Goal: Find specific page/section: Find specific page/section

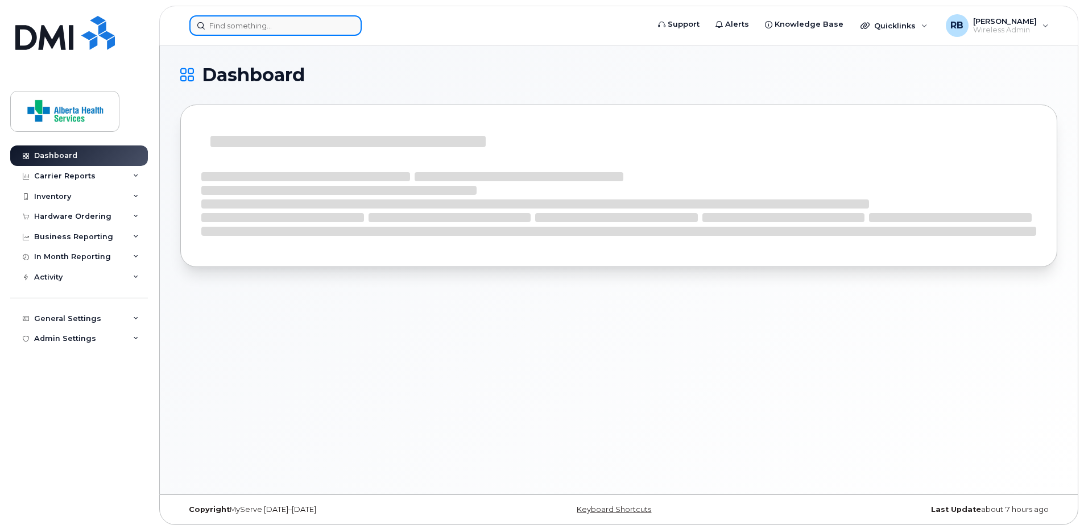
click at [283, 28] on input at bounding box center [275, 25] width 172 height 20
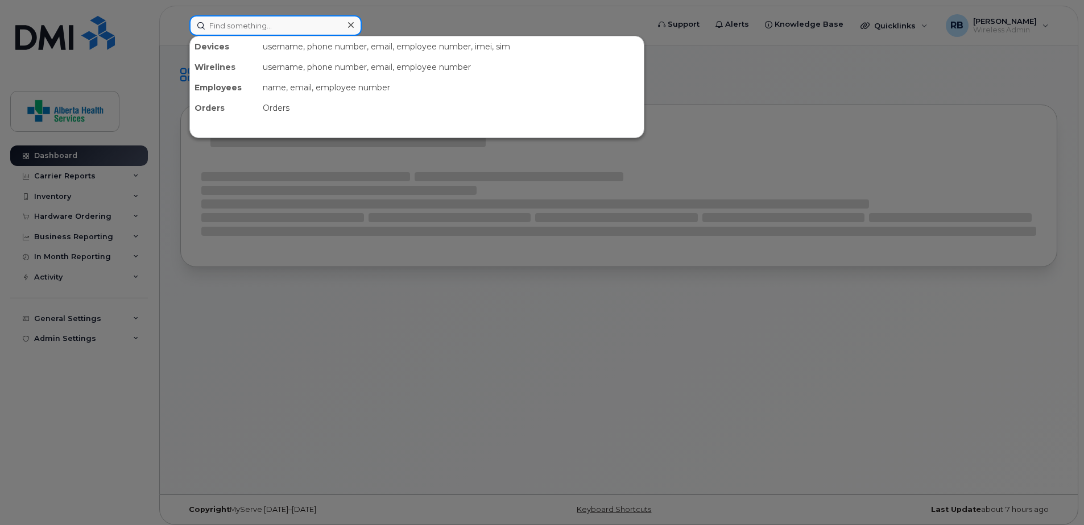
paste input "89302610207734730747"
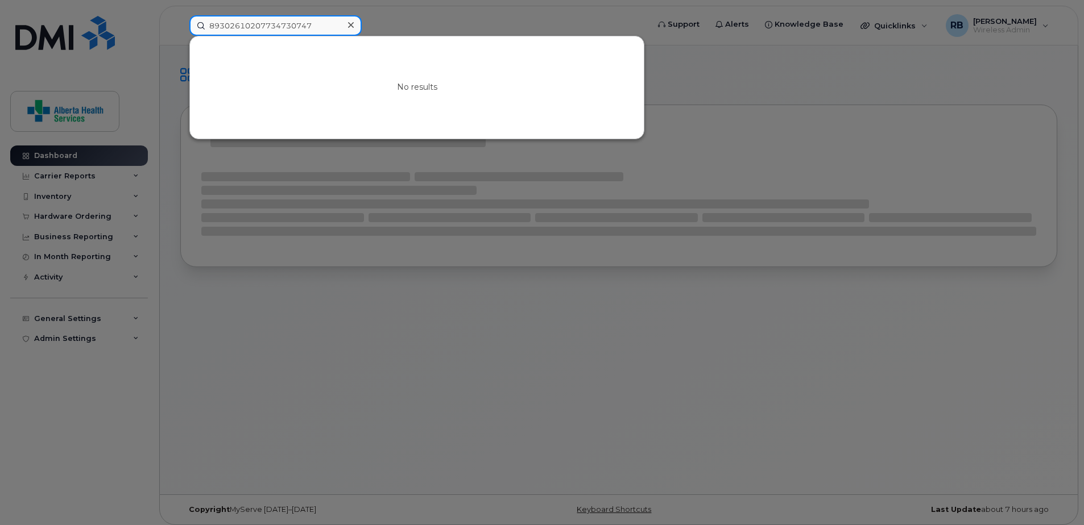
drag, startPoint x: 330, startPoint y: 30, endPoint x: 65, endPoint y: 9, distance: 265.8
click at [180, 15] on div "89302610207734730747 No results" at bounding box center [415, 25] width 470 height 20
paste input "Kimberly Murch"
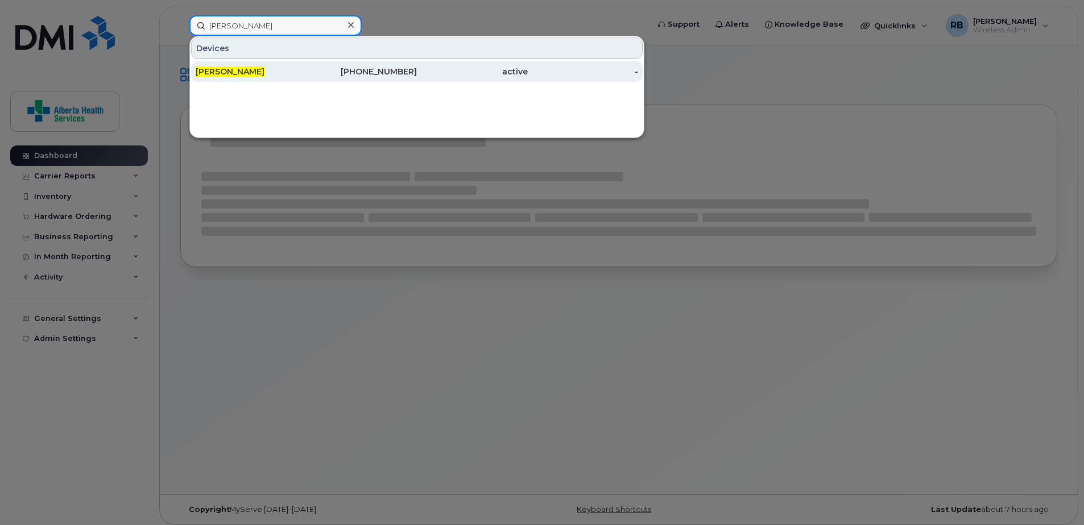
type input "Kimberly Murch"
click at [384, 76] on div "780-863-8327" at bounding box center [361, 71] width 111 height 11
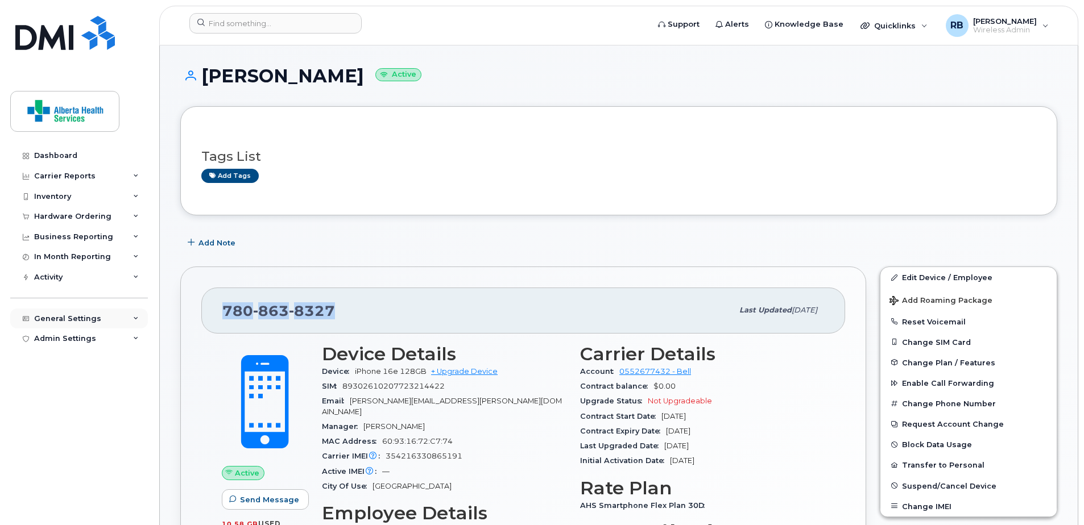
drag, startPoint x: 350, startPoint y: 314, endPoint x: 71, endPoint y: 309, distance: 279.2
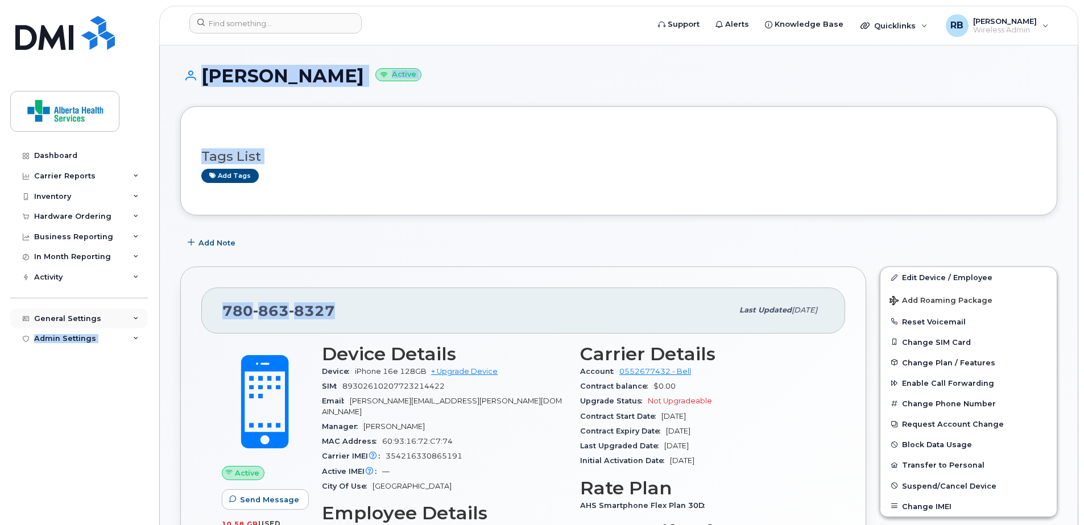
copy div "My Account Device Mapping Financial Lead Mapping Locations Managers & Employees…"
click at [337, 126] on div "Tags List Add tags" at bounding box center [618, 160] width 877 height 109
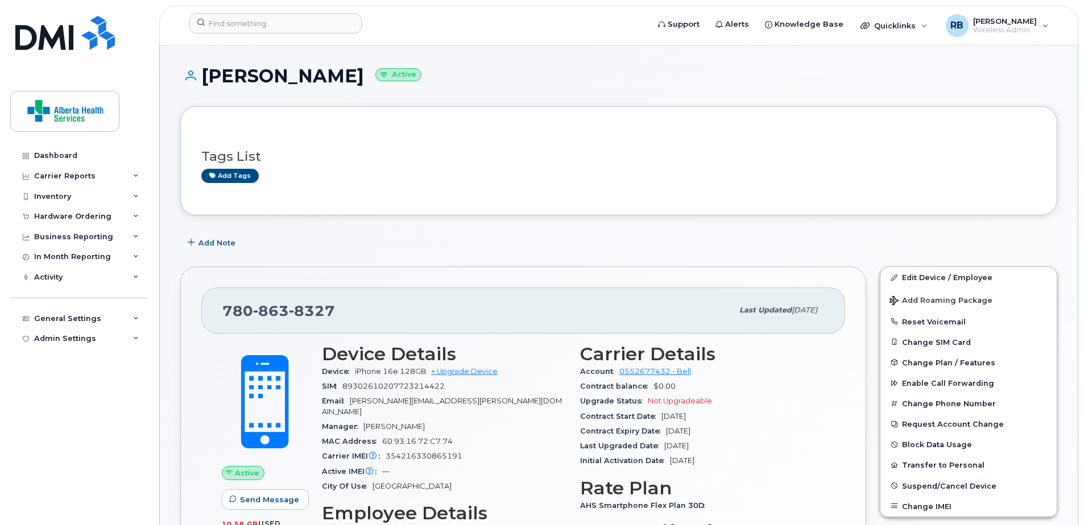
drag, startPoint x: 356, startPoint y: 77, endPoint x: 206, endPoint y: 76, distance: 149.5
click at [206, 76] on h1 "Kimberly Murch Active" at bounding box center [618, 76] width 877 height 20
copy h1 "[PERSON_NAME]"
drag, startPoint x: 345, startPoint y: 268, endPoint x: 345, endPoint y: 277, distance: 9.1
click at [345, 271] on div "780 863 8327 Last updated Sep 11, 2025 Active Send Message 10.58 GB  used 0.00 …" at bounding box center [523, 488] width 686 height 442
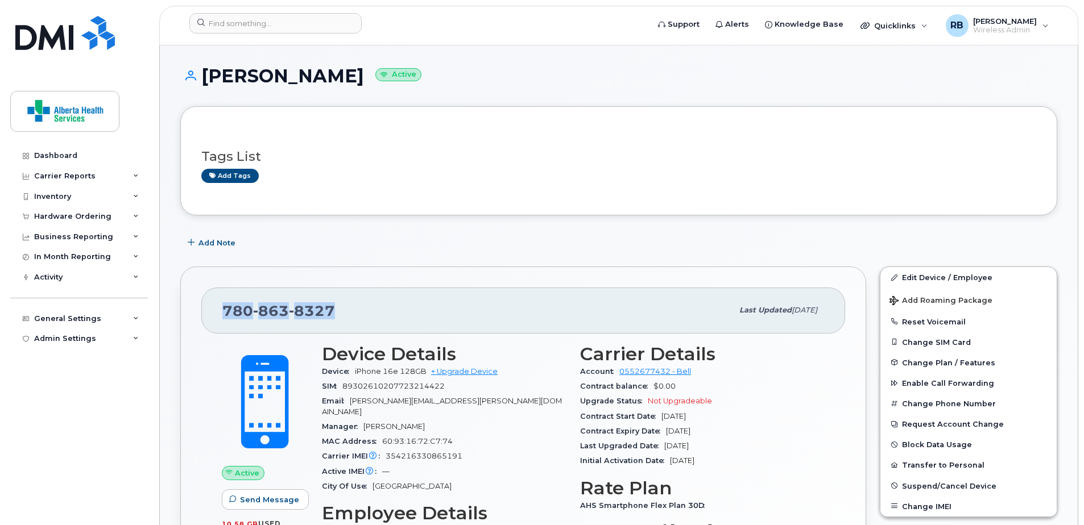
drag, startPoint x: 346, startPoint y: 305, endPoint x: 211, endPoint y: 306, distance: 134.8
click at [211, 306] on div "780 863 8327 Last updated Sep 11, 2025" at bounding box center [523, 310] width 644 height 45
copy span "780 863 8327"
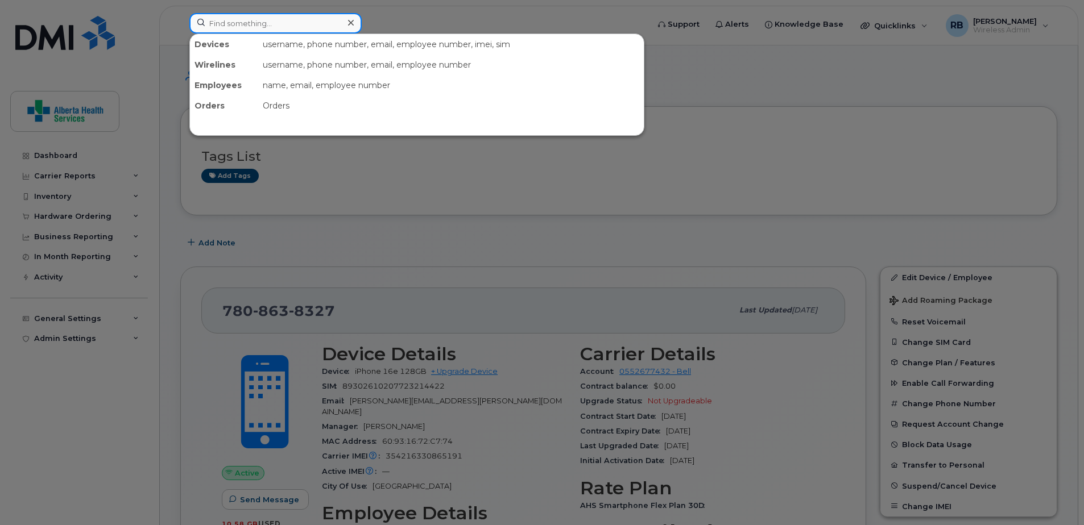
click at [247, 15] on input at bounding box center [275, 23] width 172 height 20
paste input "403-358-6456"
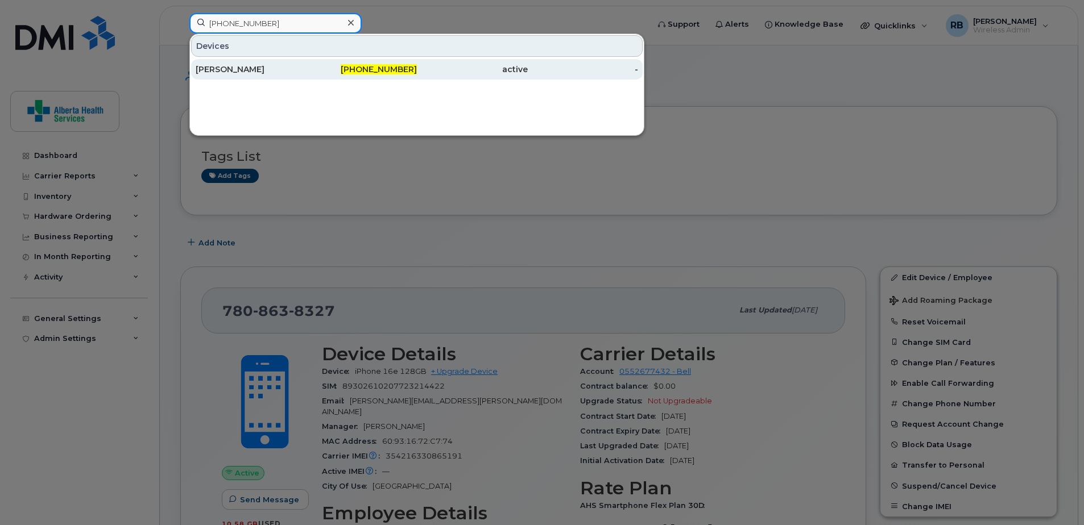
type input "403-358-6456"
click at [412, 71] on span "403-358-6456" at bounding box center [379, 69] width 76 height 10
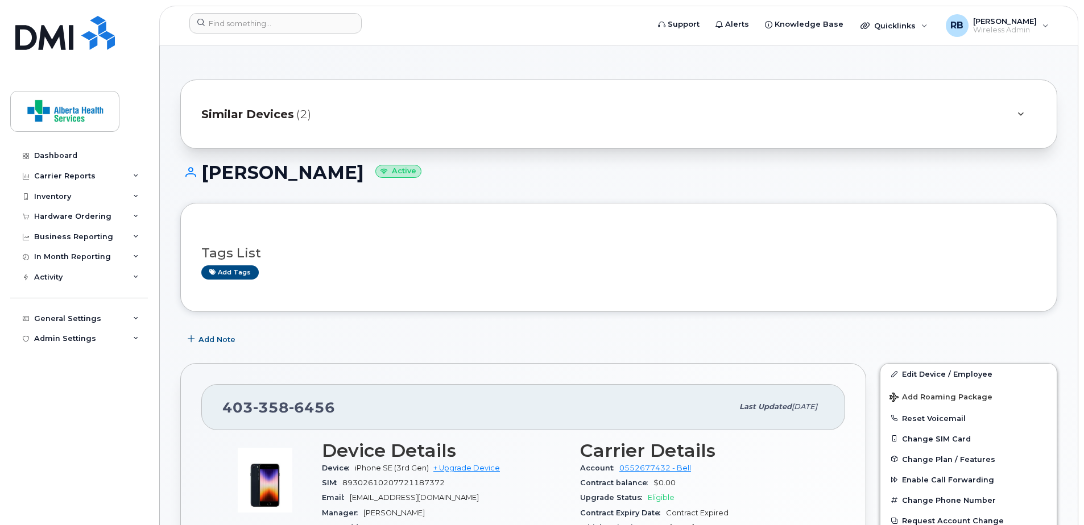
click at [666, 297] on div "Tags List Add tags" at bounding box center [618, 257] width 877 height 109
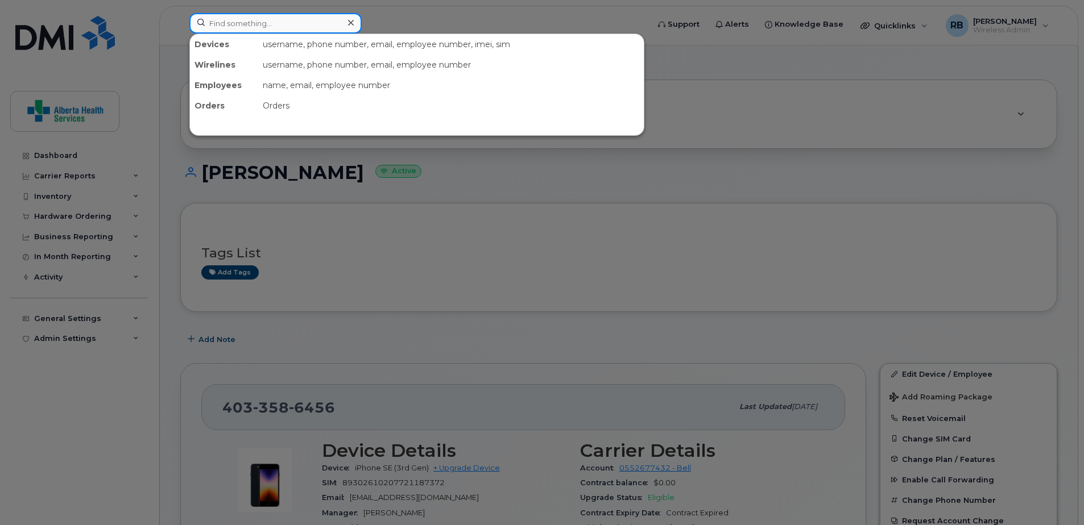
click at [224, 20] on input at bounding box center [275, 23] width 172 height 20
paste input "8259677527"
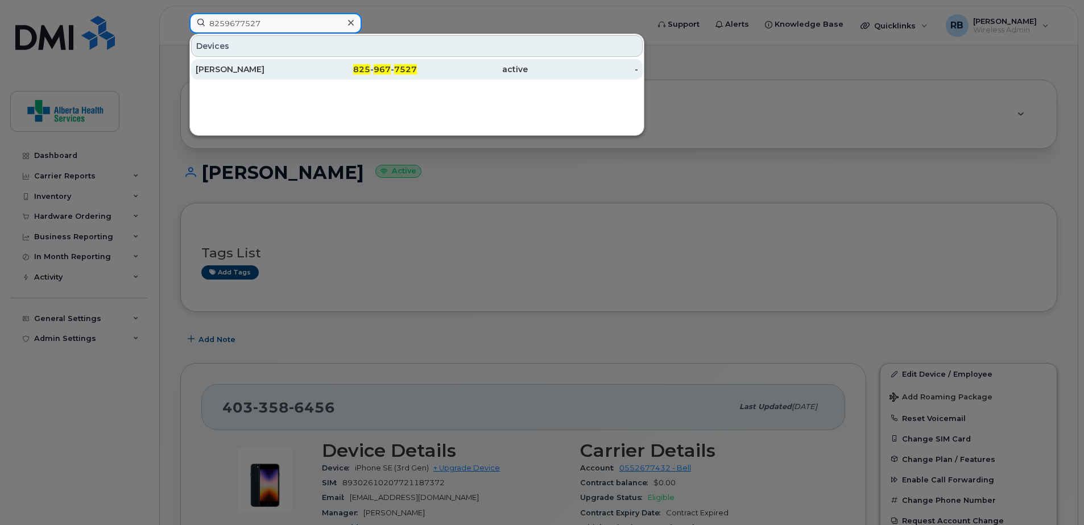
type input "8259677527"
click at [463, 72] on div "active" at bounding box center [472, 69] width 111 height 11
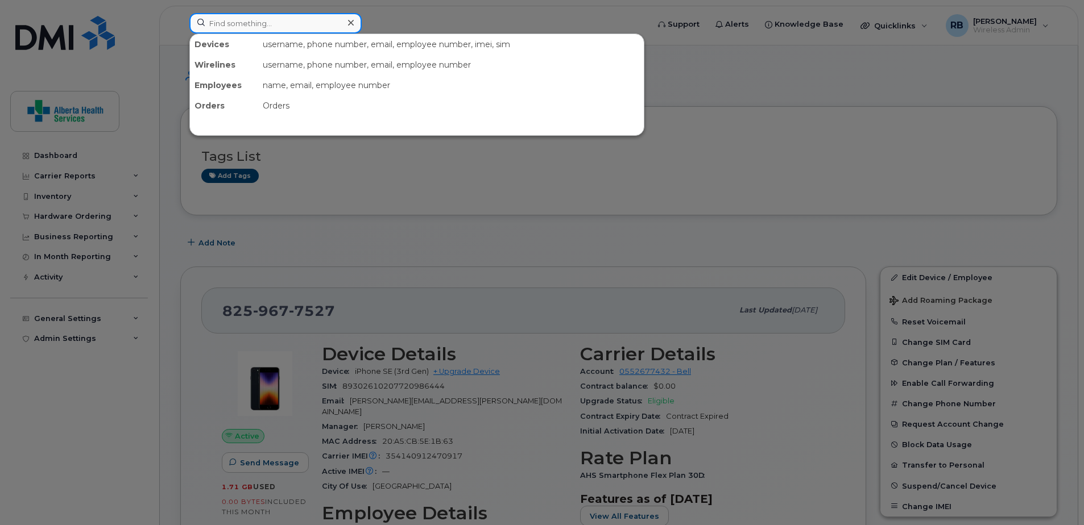
click at [268, 26] on input at bounding box center [275, 23] width 172 height 20
paste input "403) 336-5104"
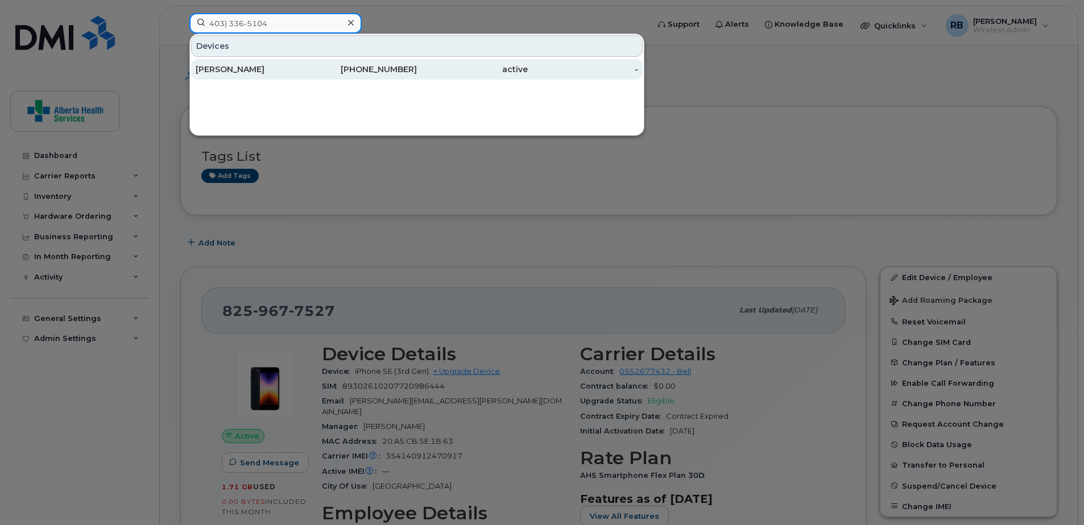
type input "403) 336-5104"
click at [321, 76] on div "403-336-5104" at bounding box center [361, 69] width 111 height 20
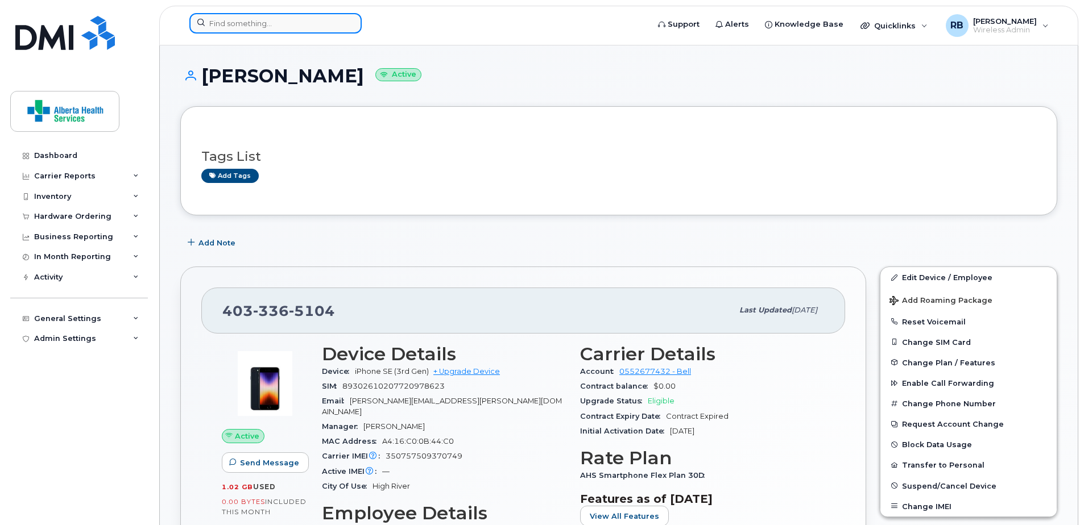
click at [268, 27] on input at bounding box center [275, 23] width 172 height 20
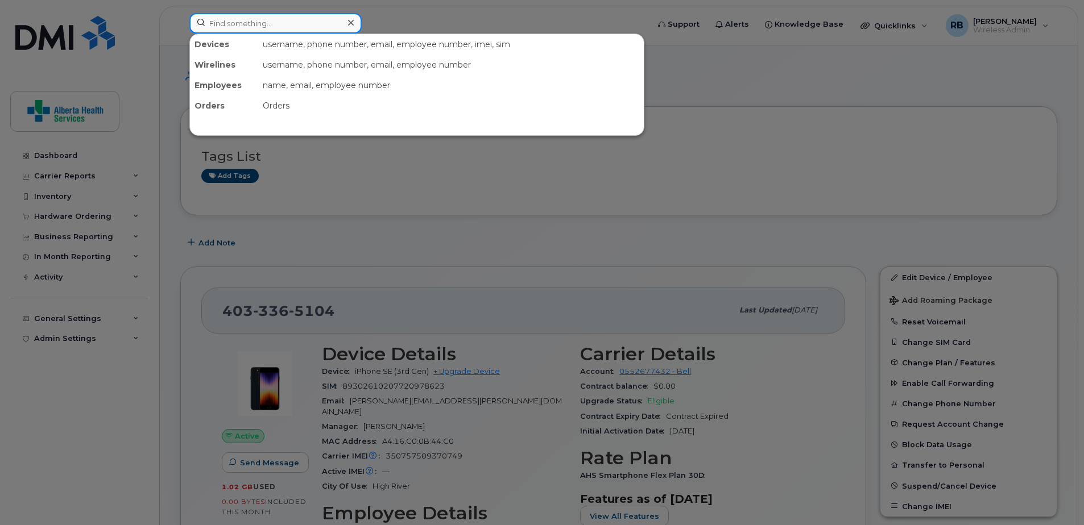
paste input "780-288-3462"
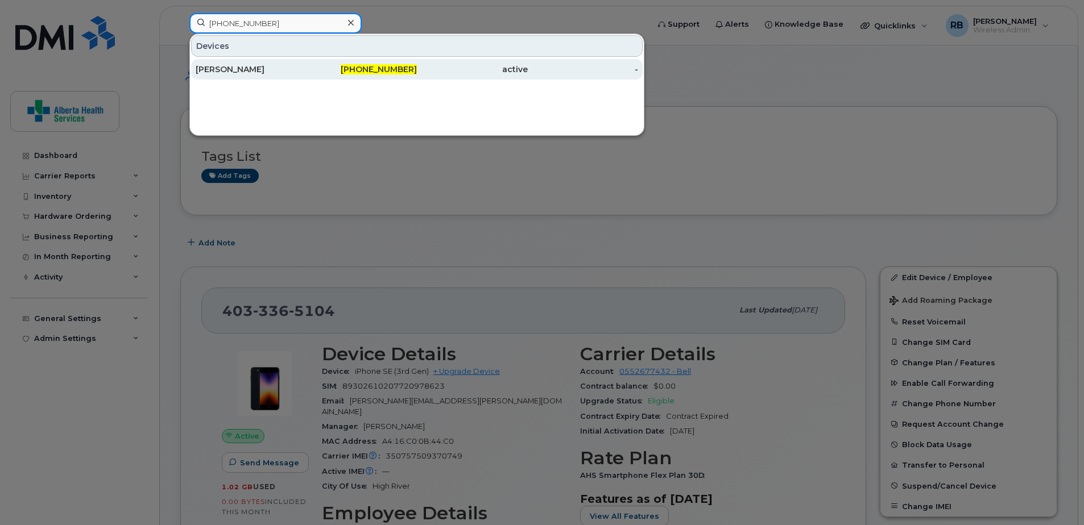
type input "780-288-3462"
click at [351, 72] on div "780-288-3462" at bounding box center [361, 69] width 111 height 11
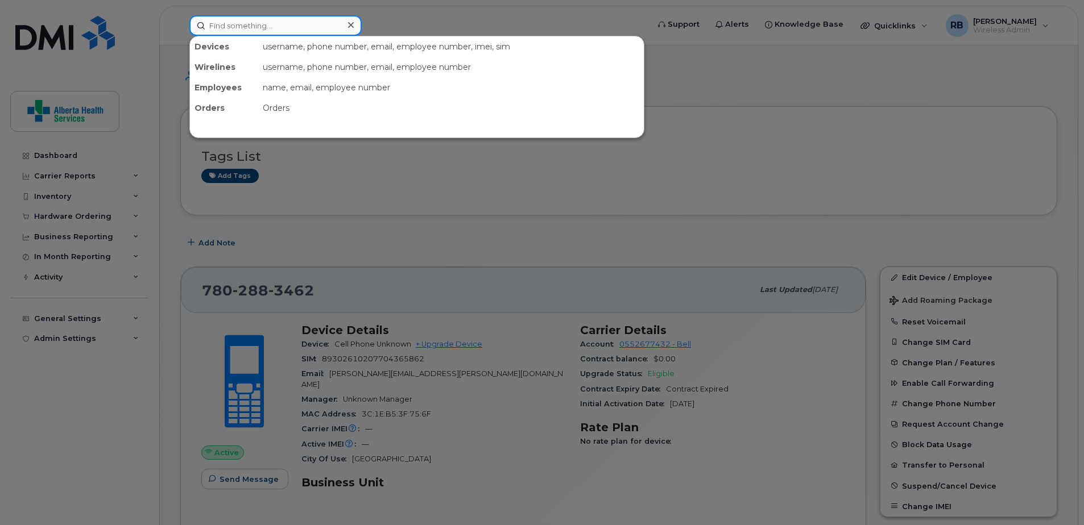
click at [306, 22] on input at bounding box center [275, 25] width 172 height 20
paste input "5876445345"
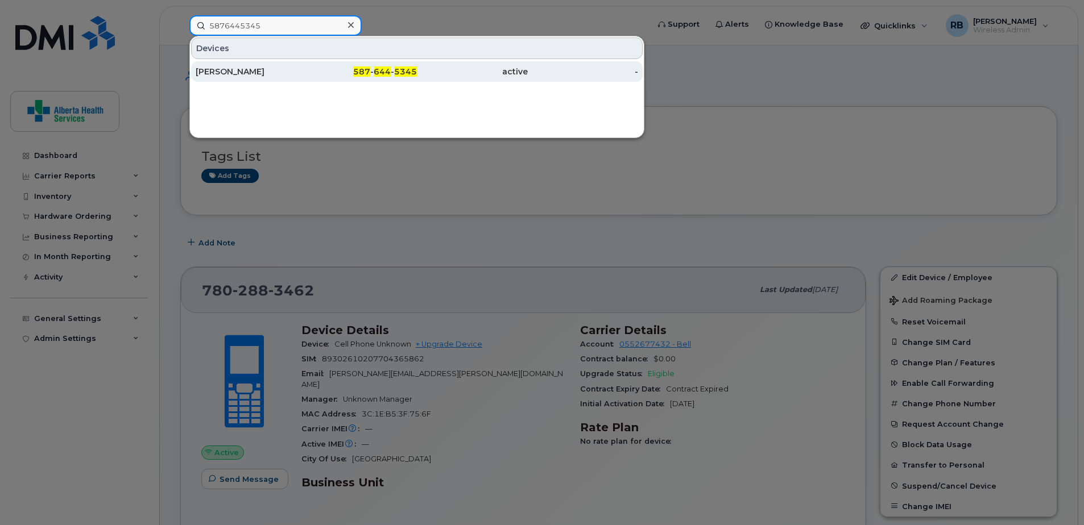
type input "5876445345"
click at [345, 74] on div "587 - 644 - 5345" at bounding box center [361, 71] width 111 height 11
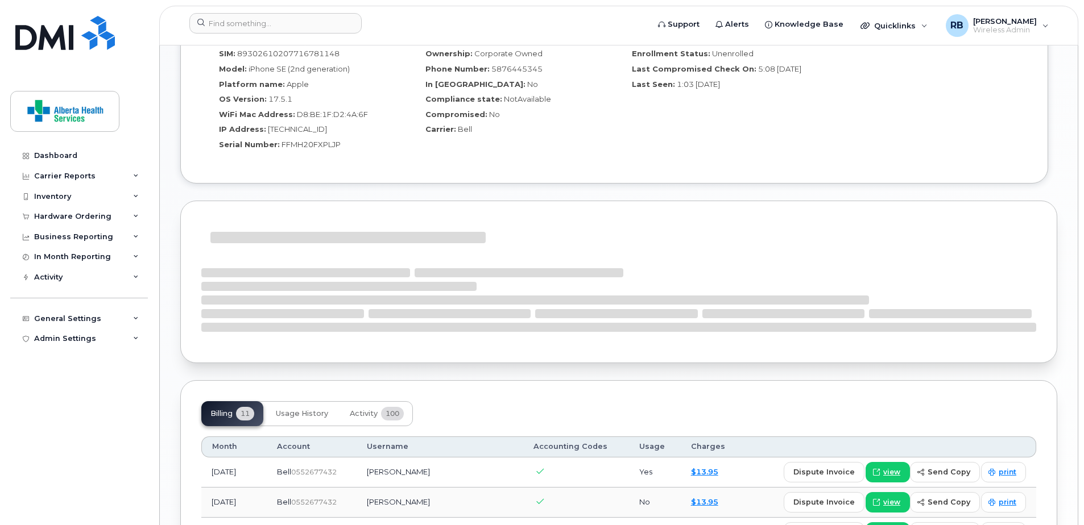
scroll to position [967, 0]
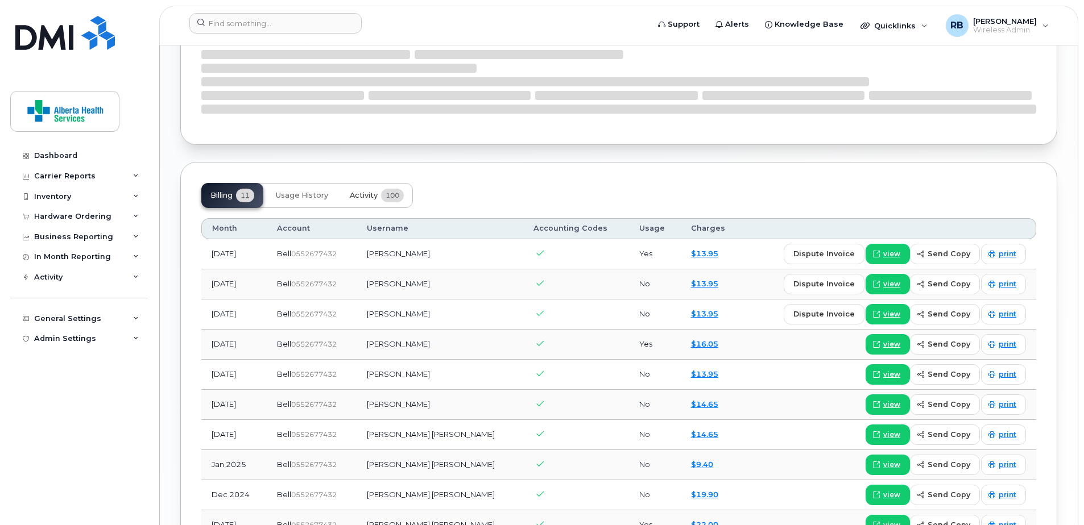
click at [382, 194] on span "100" at bounding box center [392, 196] width 23 height 14
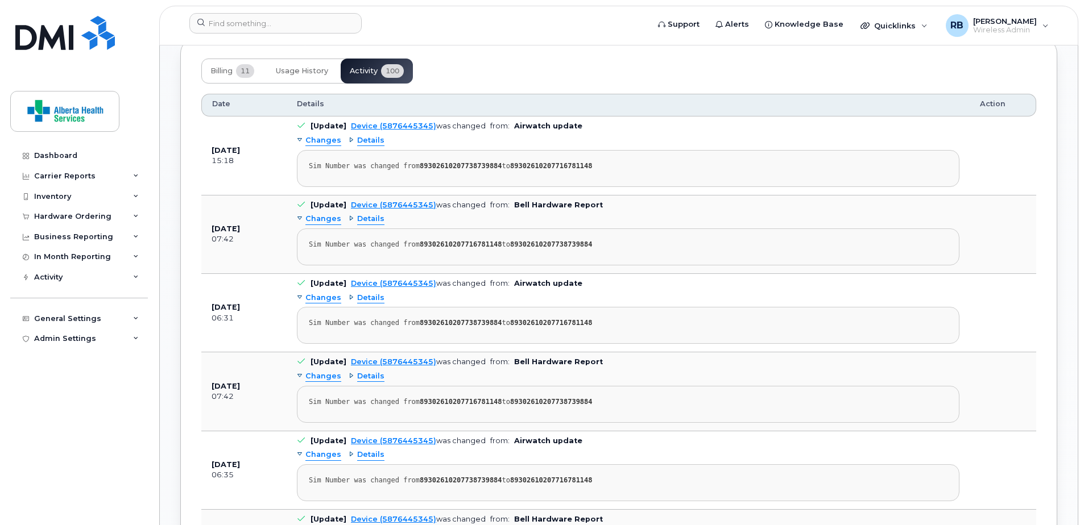
scroll to position [910, 0]
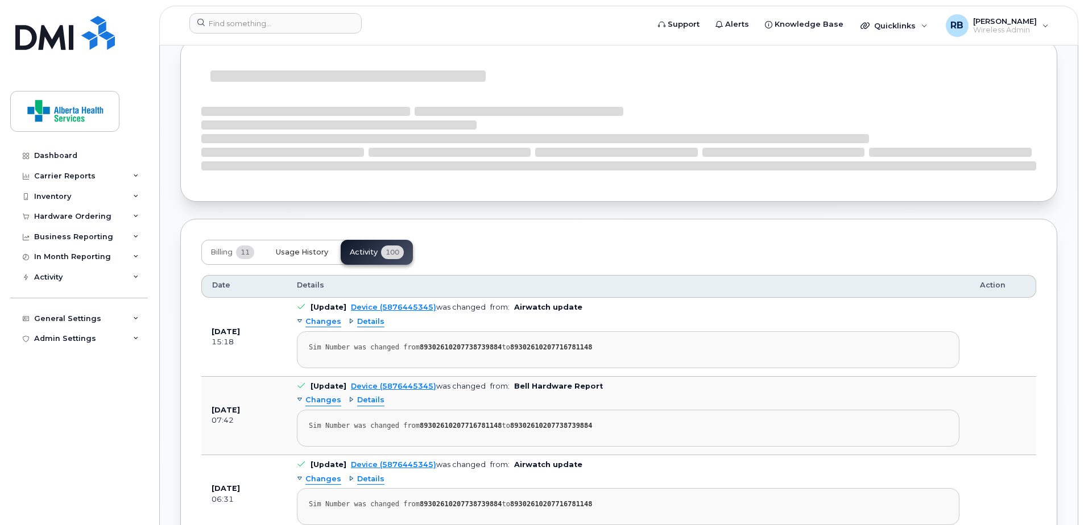
click at [313, 252] on span "Usage History" at bounding box center [302, 252] width 52 height 9
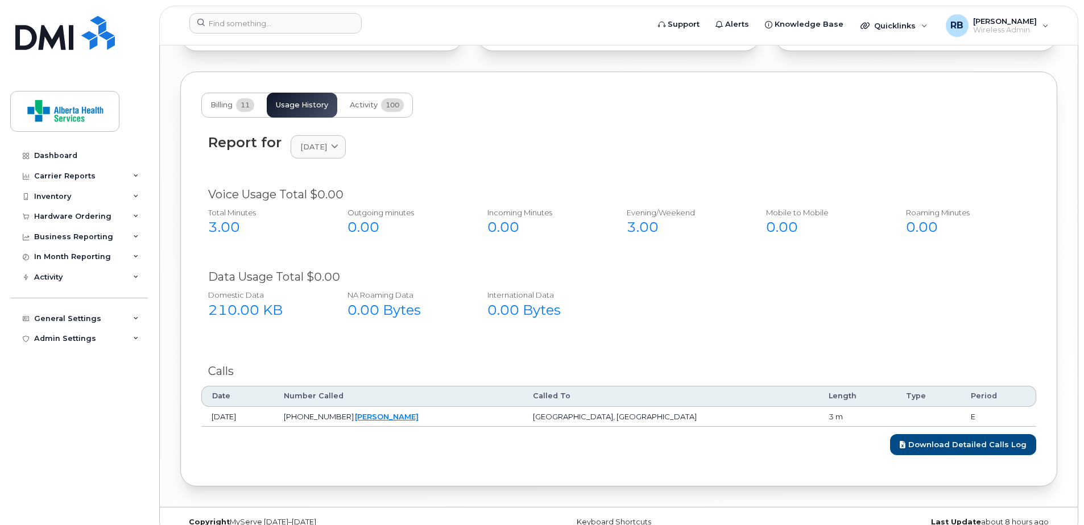
scroll to position [1129, 0]
